Goal: Information Seeking & Learning: Learn about a topic

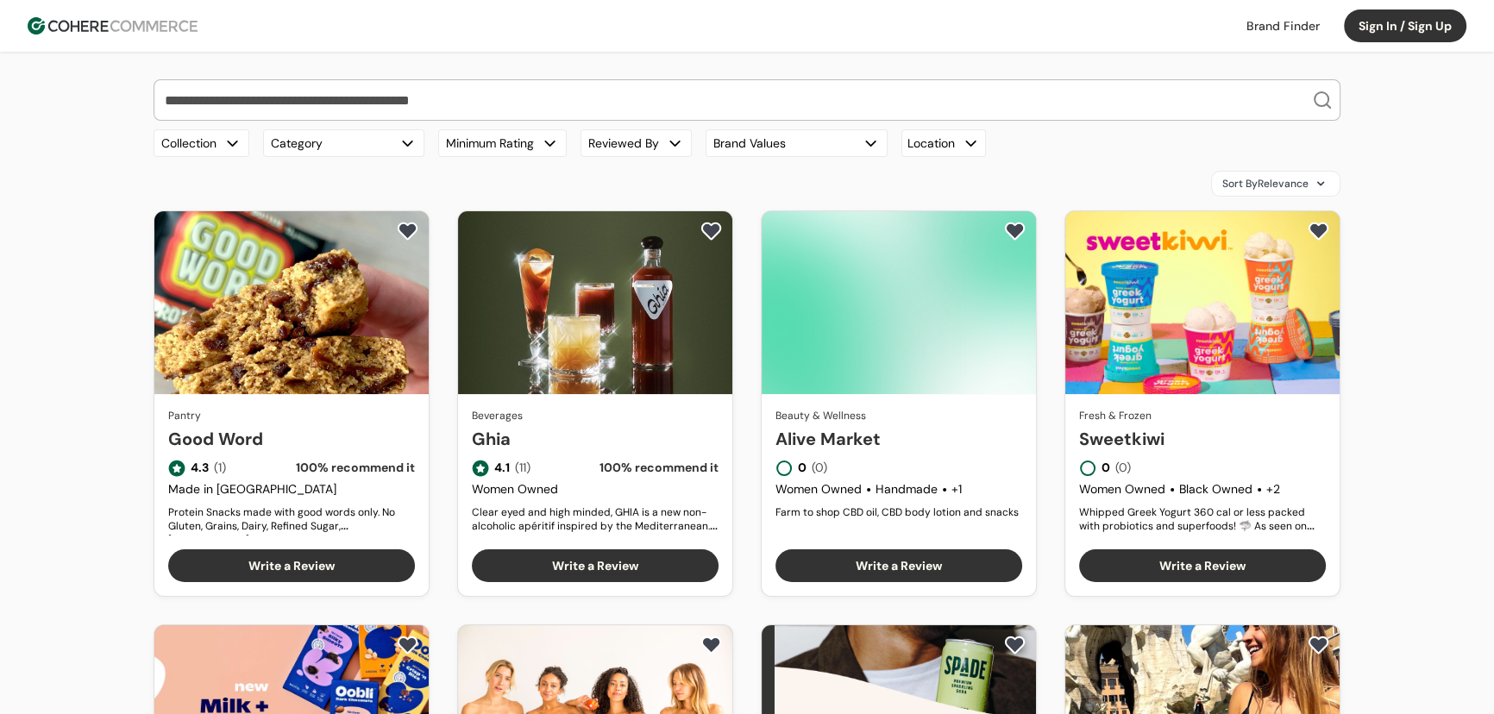
click at [1281, 26] on link at bounding box center [1283, 26] width 94 height 26
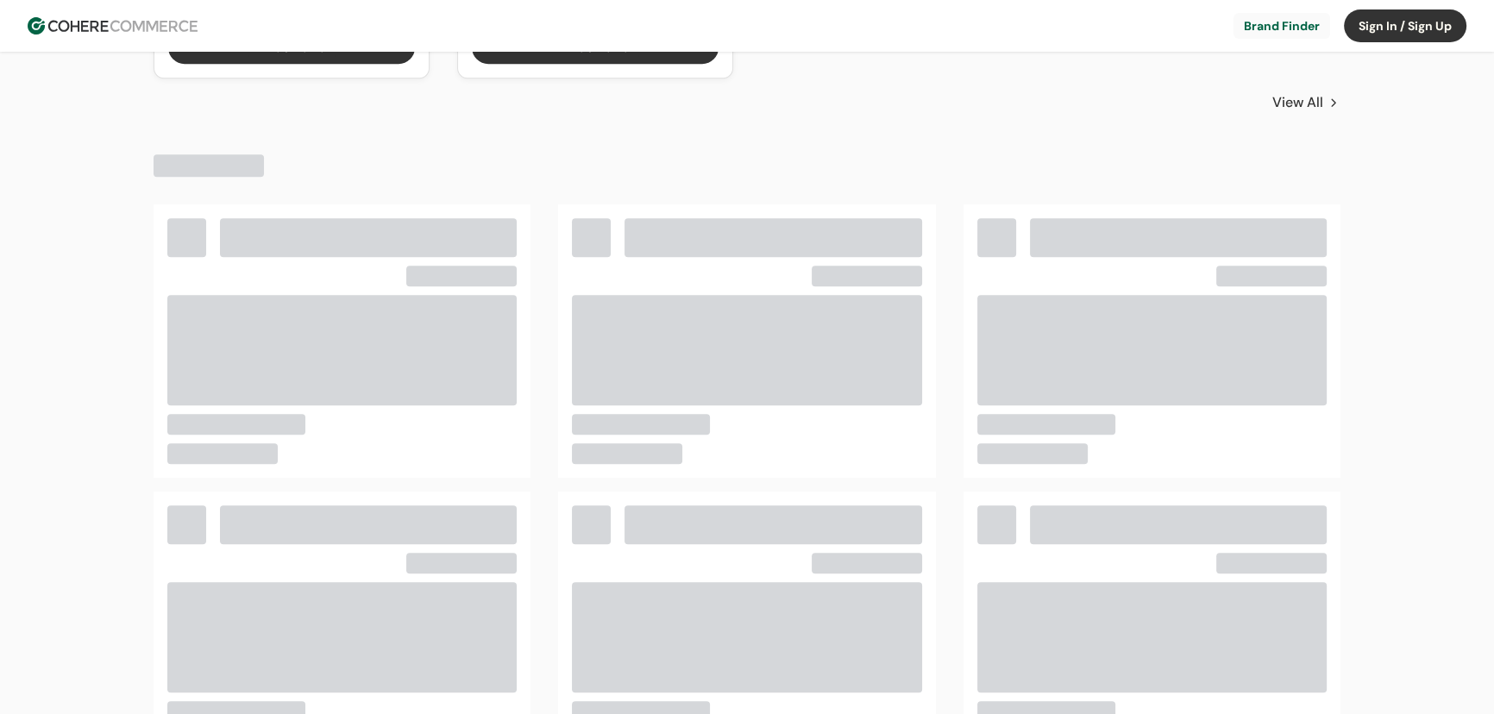
scroll to position [1933, 0]
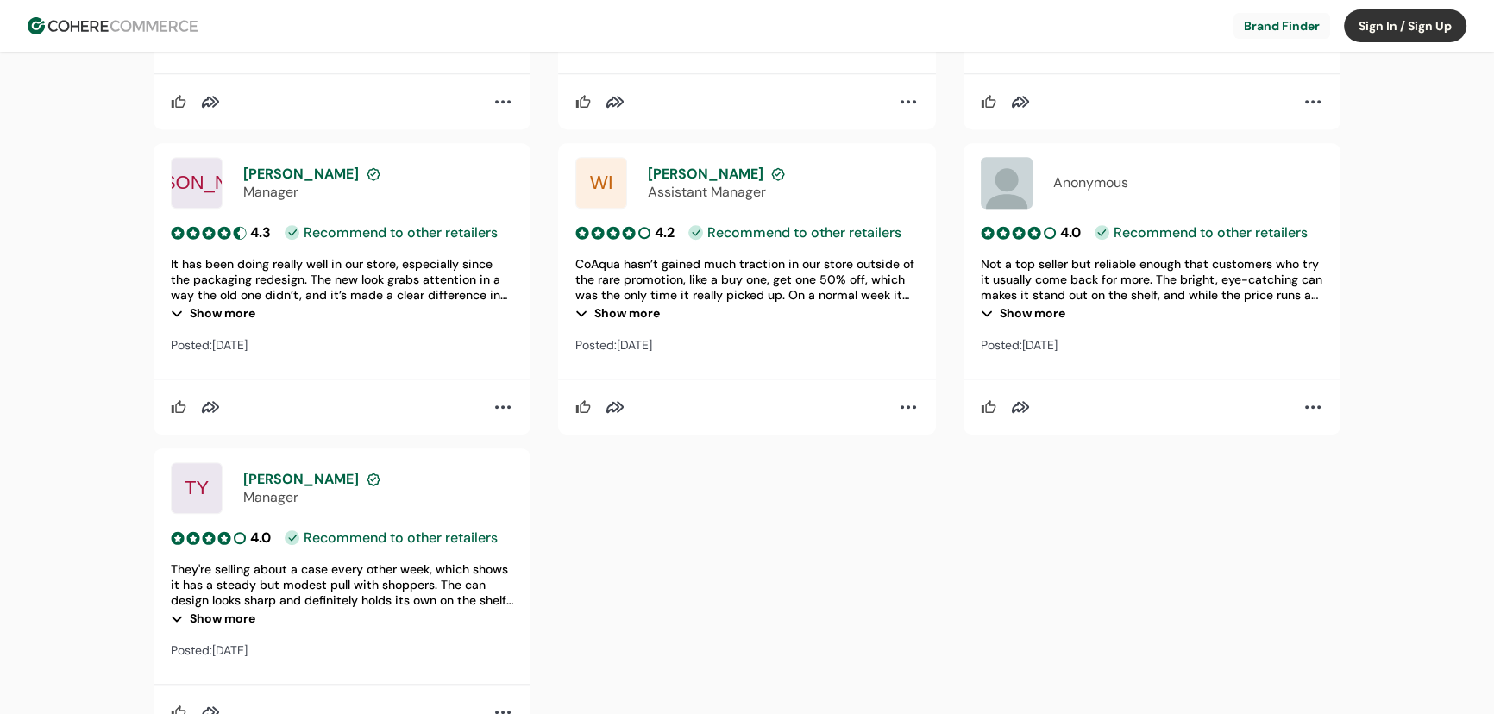
click at [1232, 443] on div "AD Adam Manager 3.5 • Recommend to other retailers It hasn’t been performing st…" at bounding box center [1138, 143] width 405 height 1222
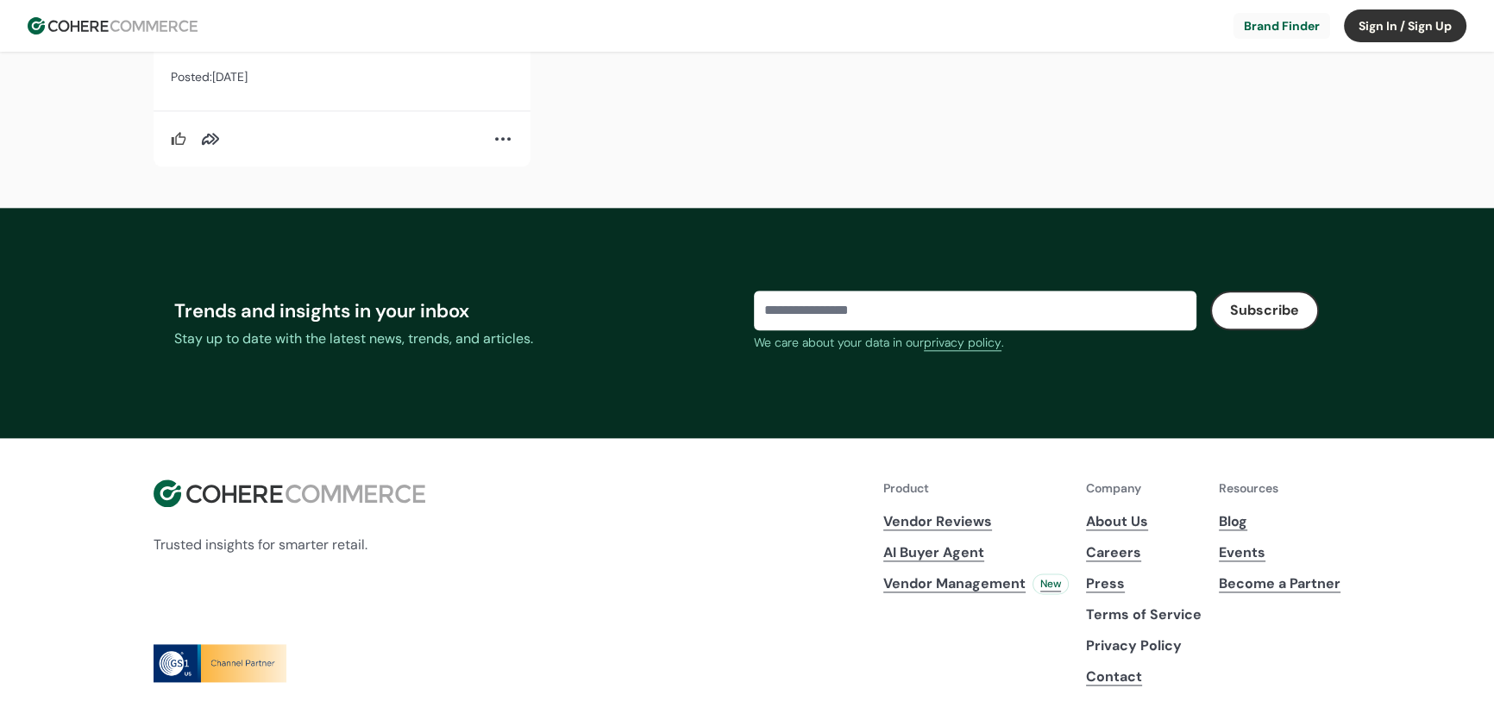
scroll to position [2587, 0]
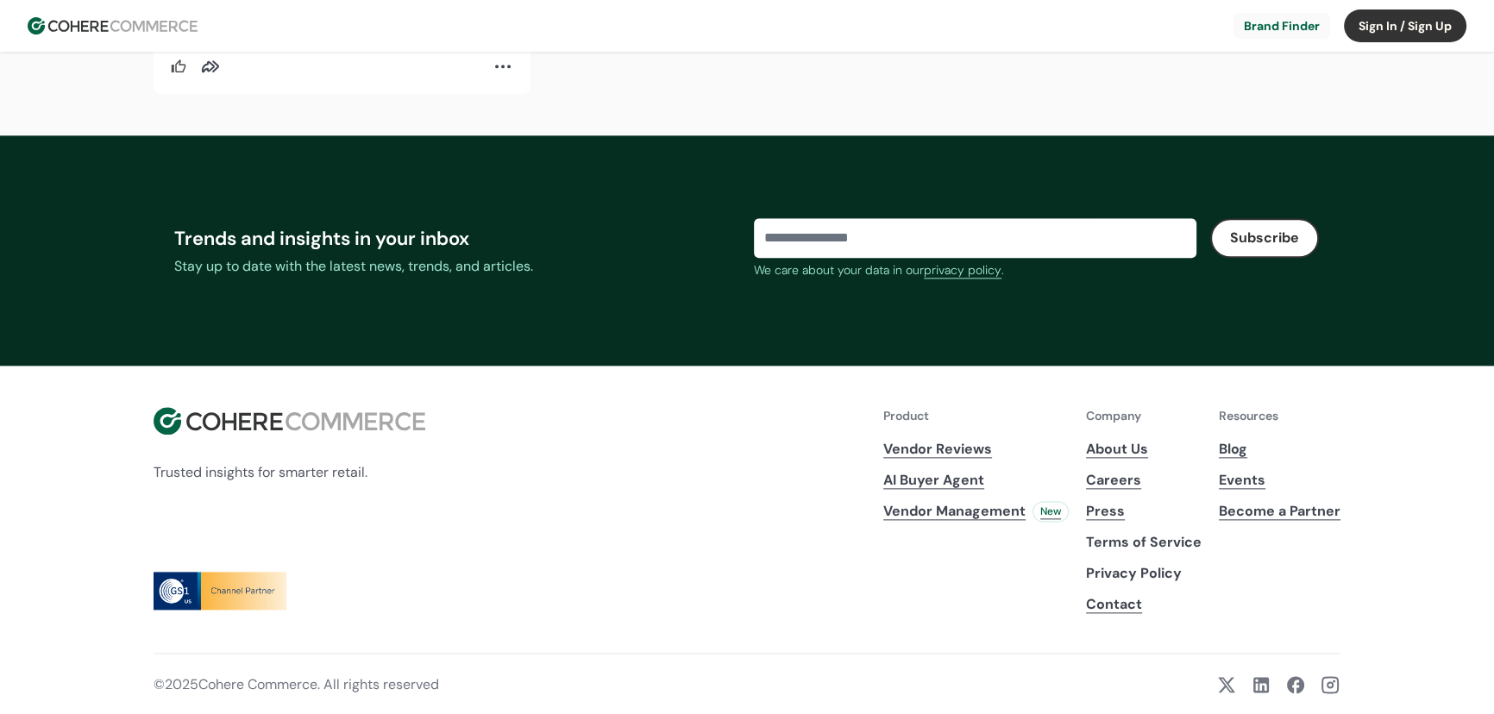
click at [1242, 447] on link "Blog" at bounding box center [1280, 449] width 122 height 21
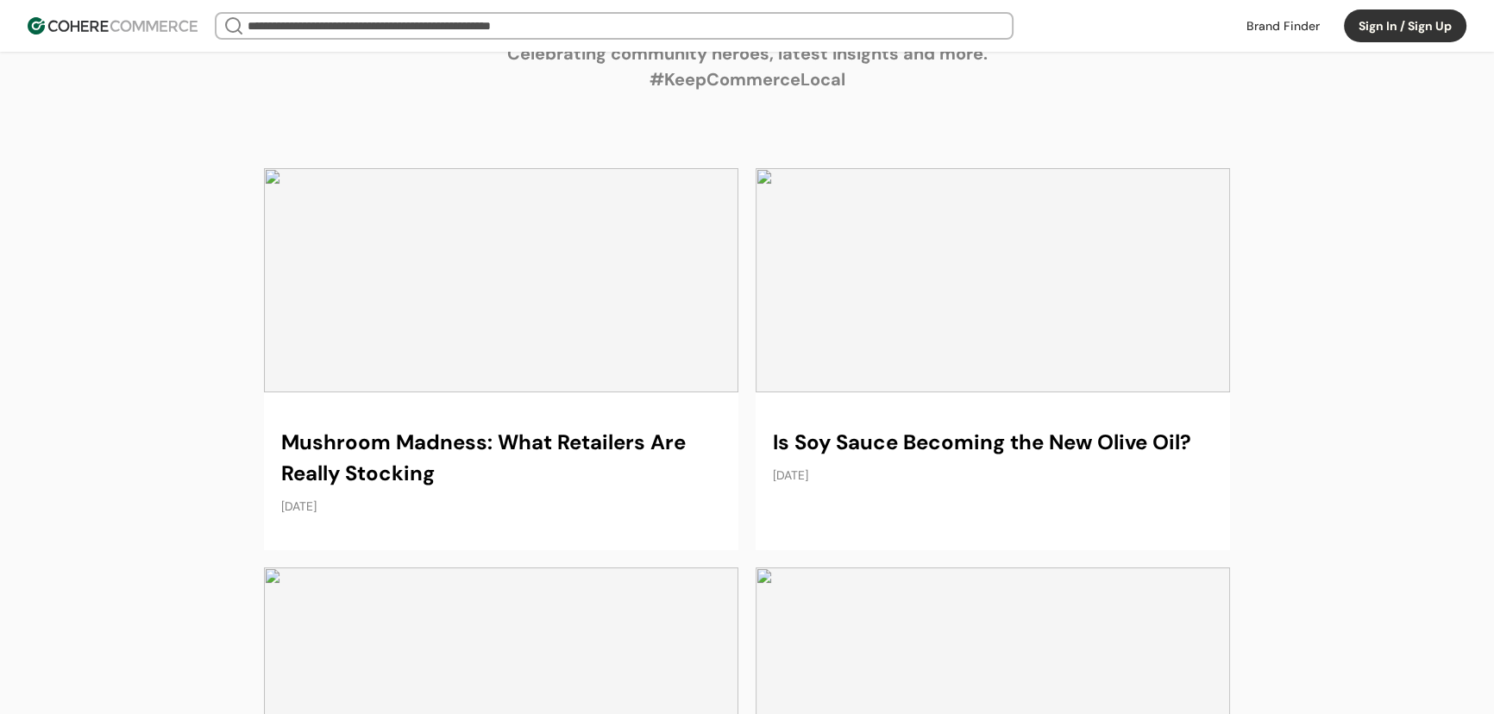
scroll to position [78, 0]
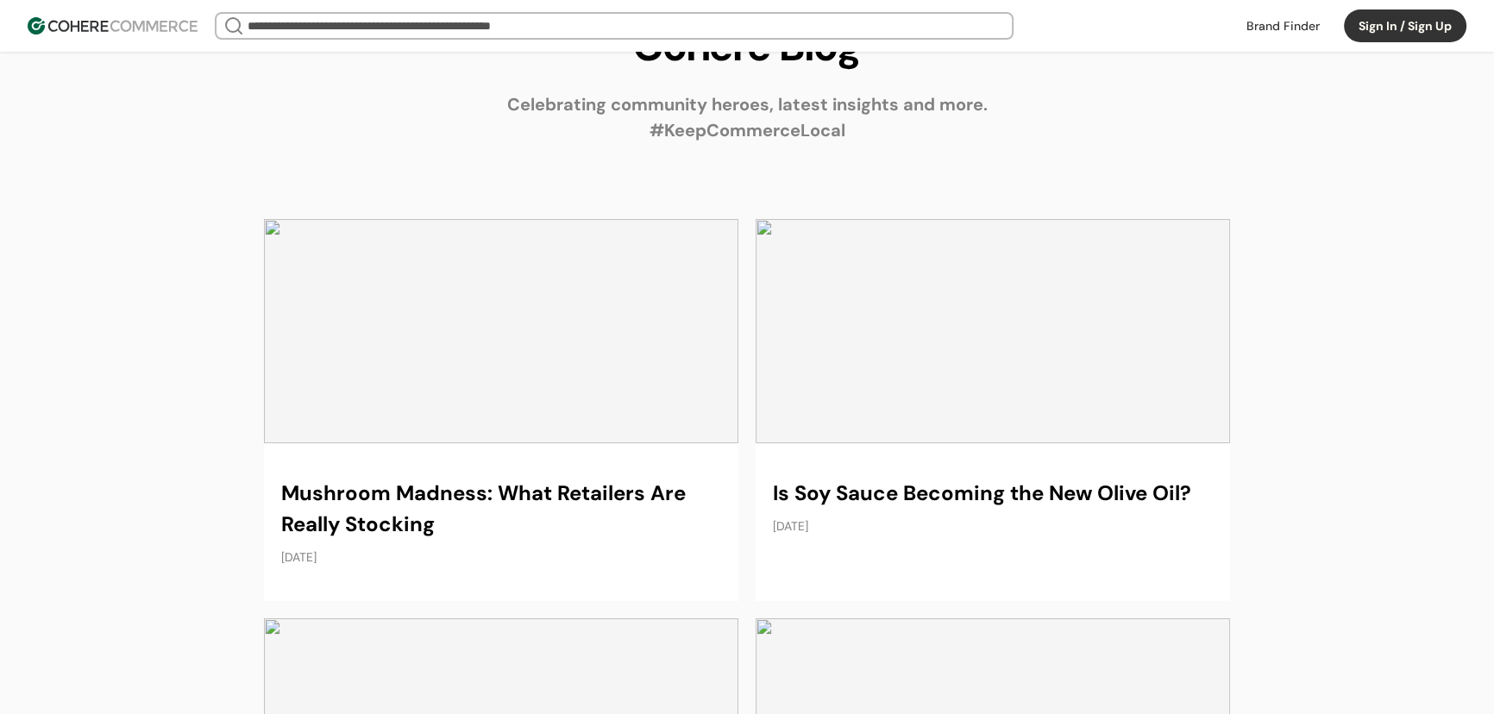
click at [992, 347] on link at bounding box center [993, 410] width 475 height 382
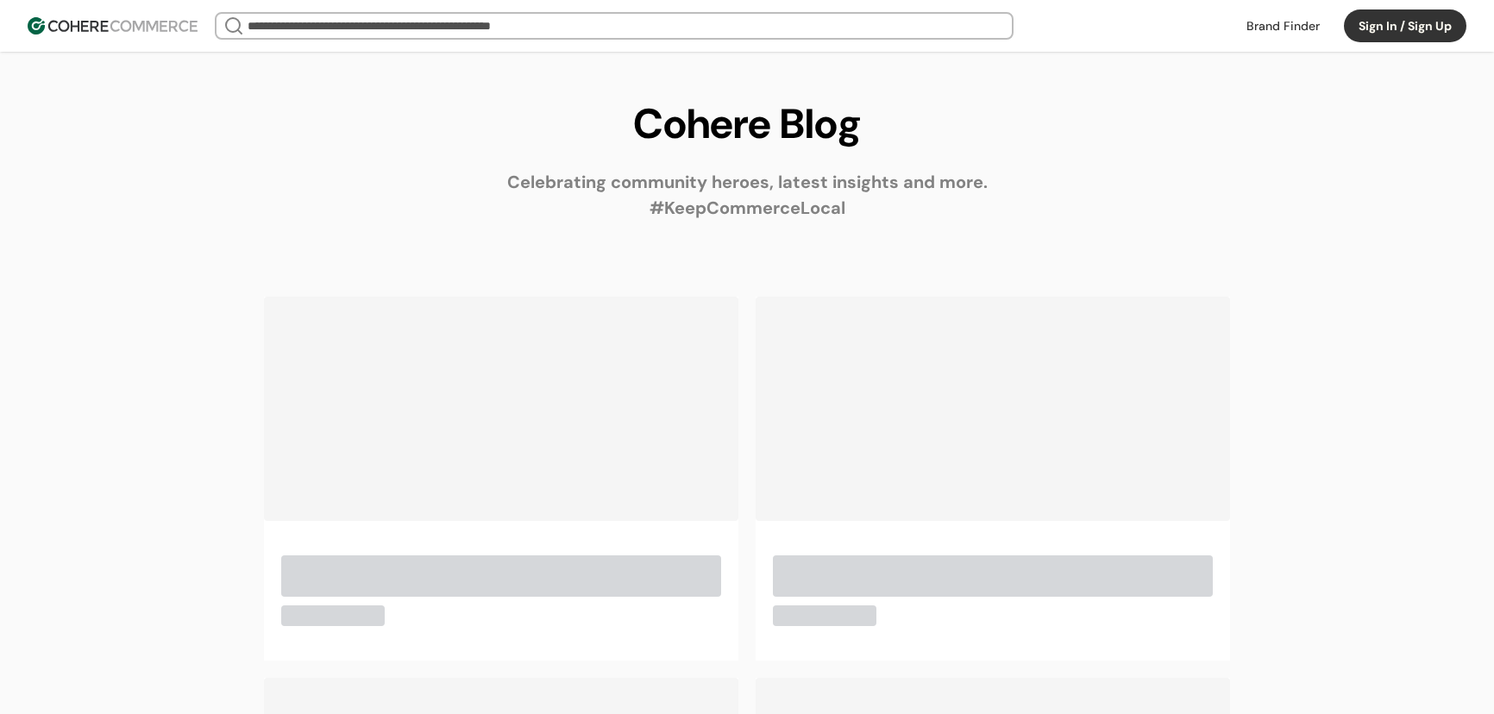
scroll to position [78, 0]
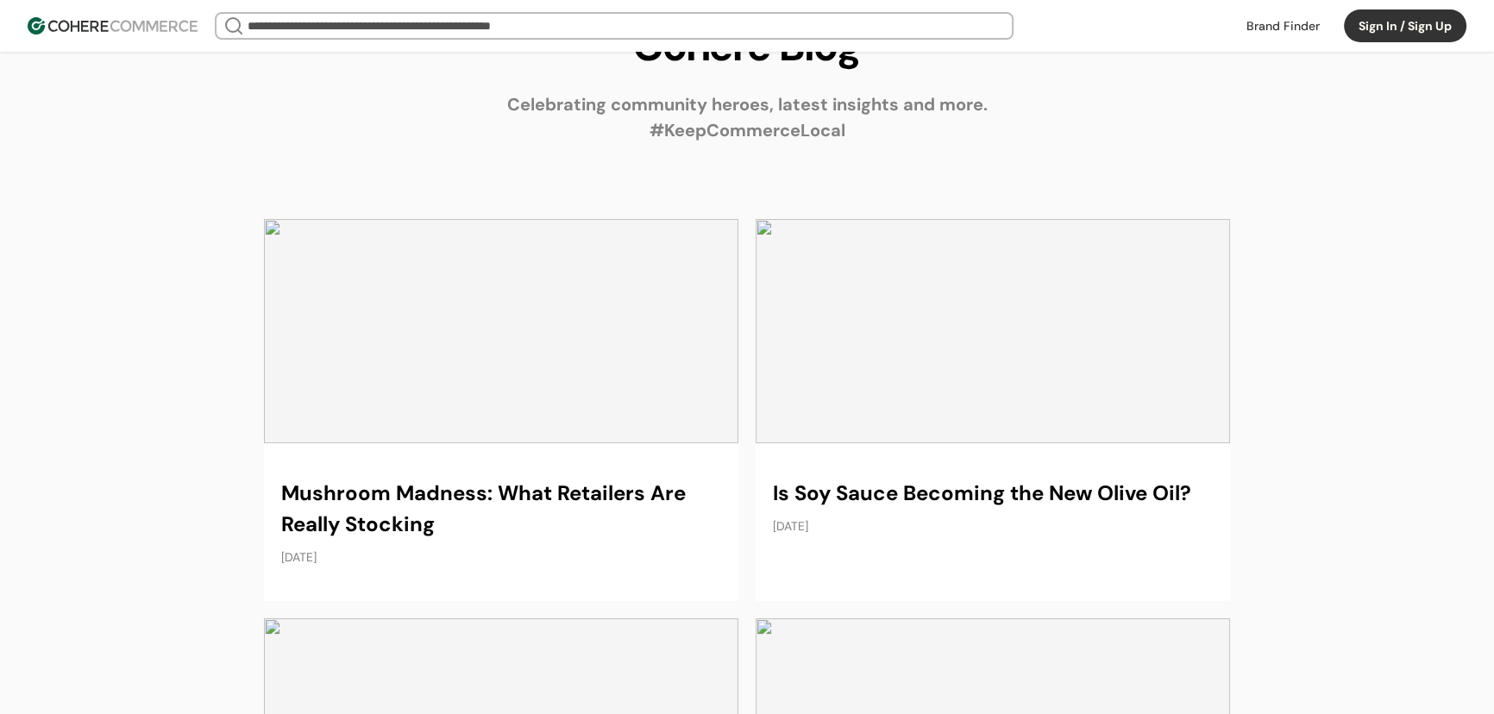
click at [1044, 291] on link at bounding box center [993, 410] width 475 height 382
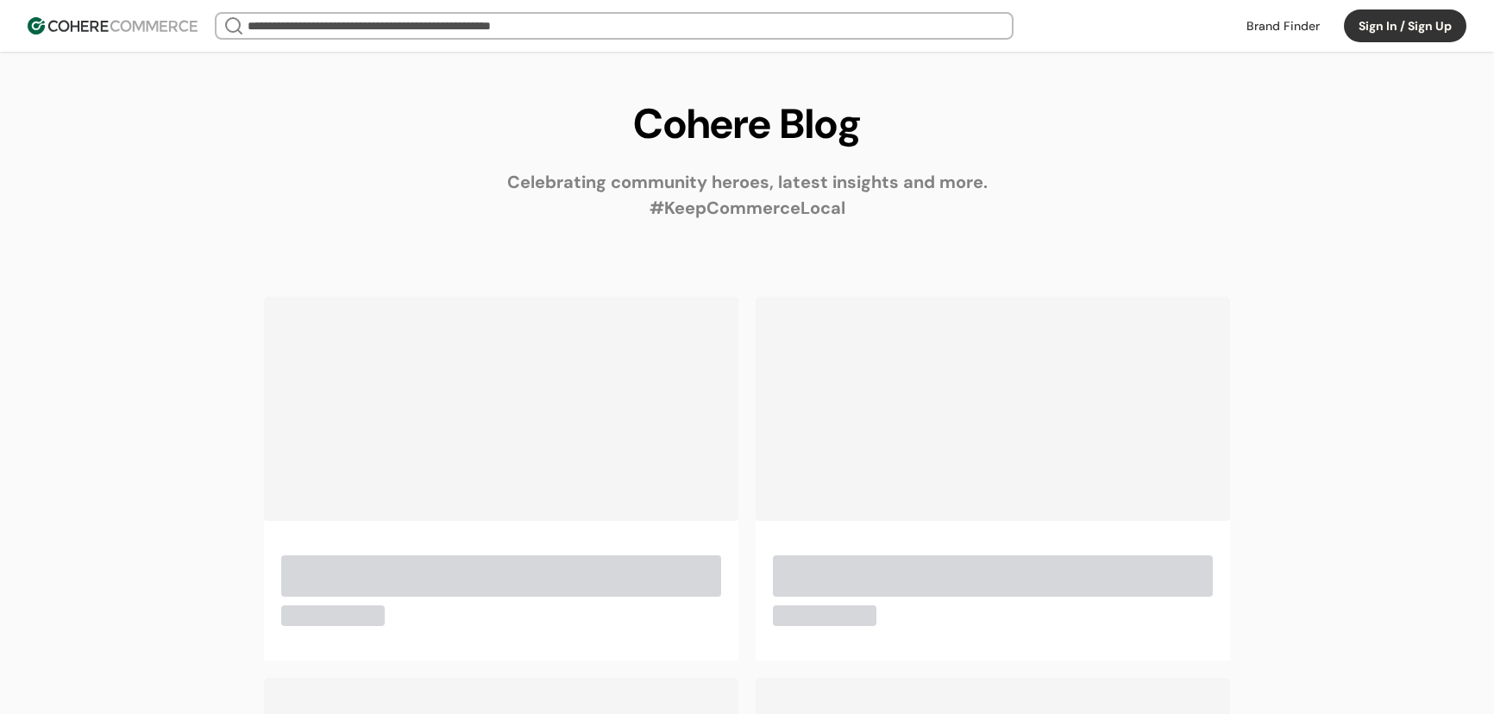
scroll to position [78, 0]
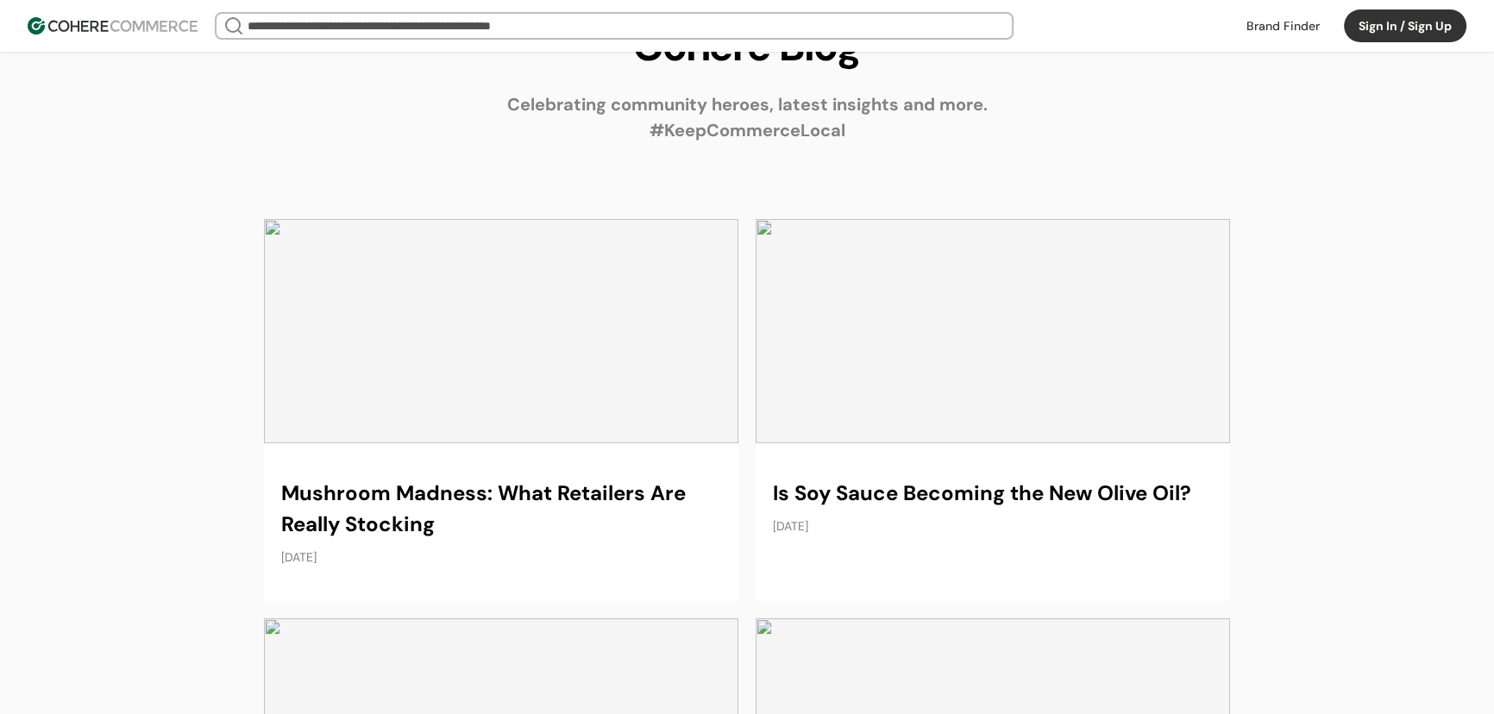
click at [475, 457] on link at bounding box center [501, 410] width 475 height 382
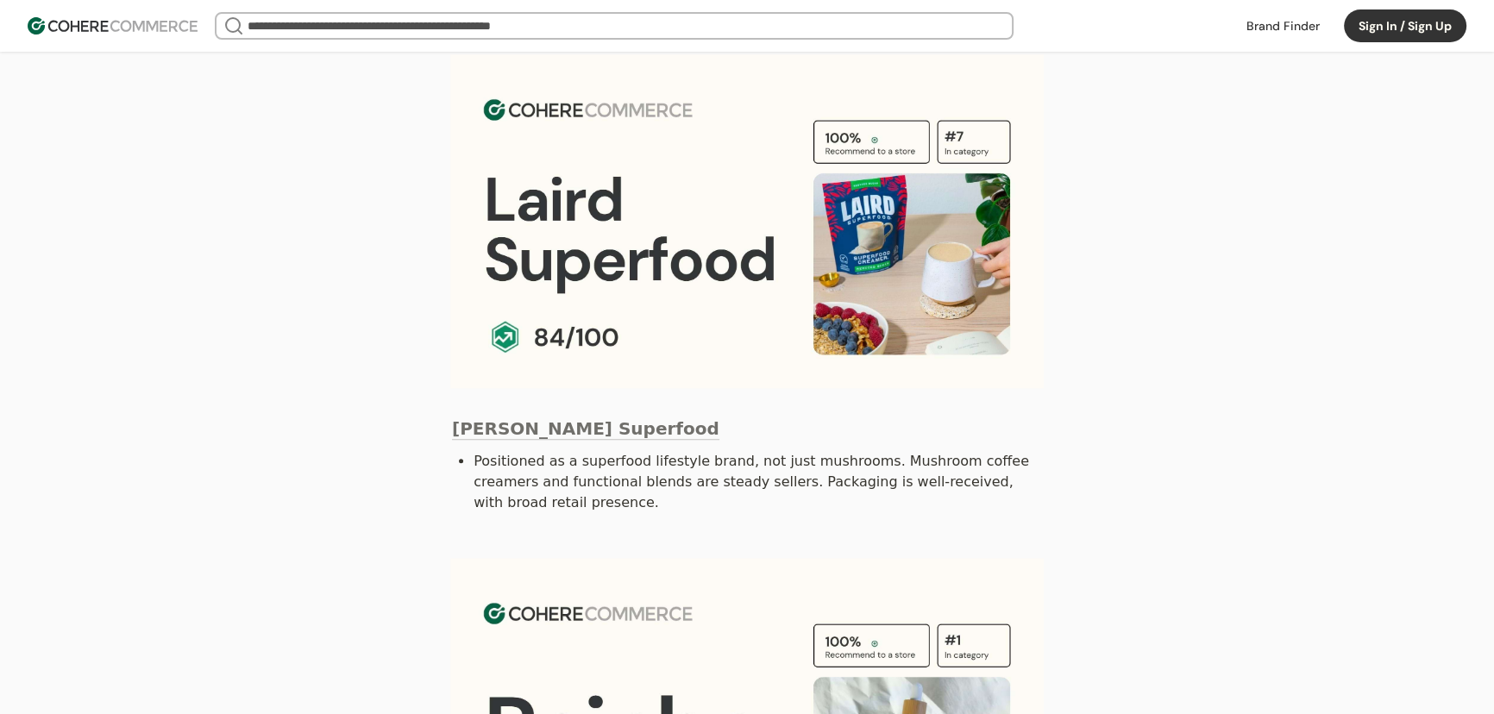
scroll to position [1411, 0]
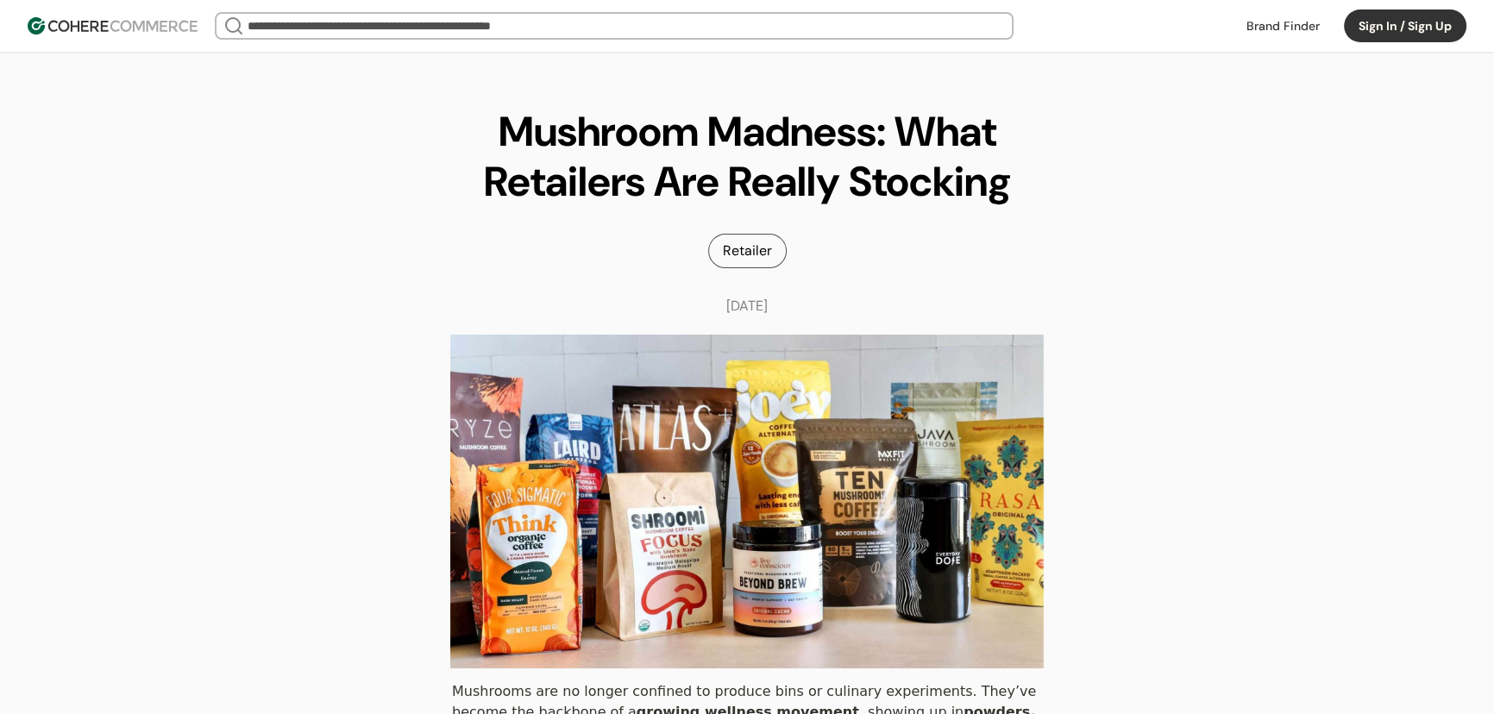
scroll to position [1411, 0]
